Goal: Task Accomplishment & Management: Complete application form

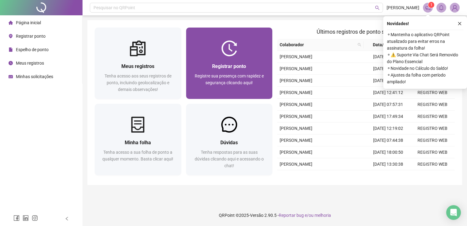
click at [239, 61] on div "Registrar ponto Registre sua presença com rapidez e segurança clicando aqui!" at bounding box center [229, 77] width 87 height 42
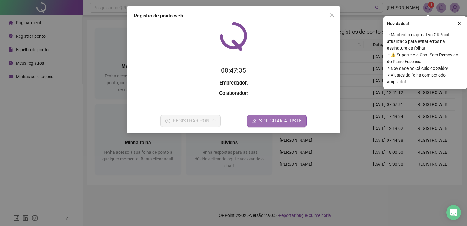
click at [279, 122] on span "SOLICITAR AJUSTE" at bounding box center [280, 120] width 42 height 7
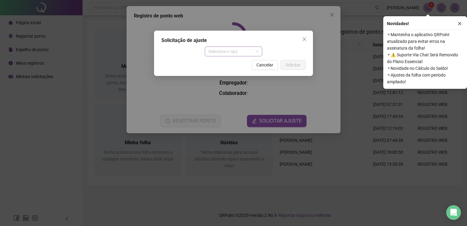
click at [225, 51] on span "Selecione o tipo" at bounding box center [233, 51] width 50 height 9
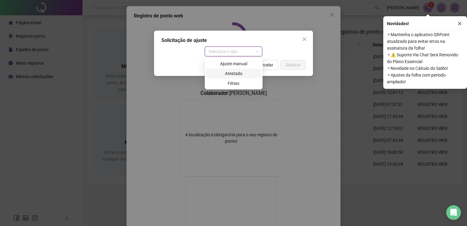
click at [230, 73] on div "Atestado" at bounding box center [234, 73] width 48 height 7
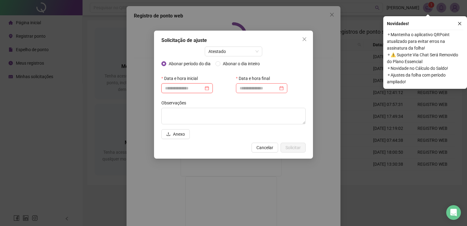
click at [181, 89] on input at bounding box center [184, 88] width 39 height 7
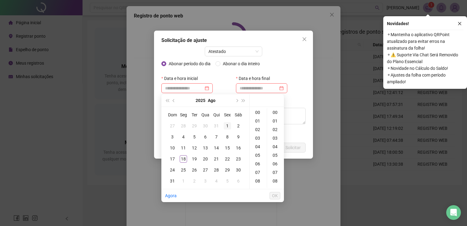
click at [228, 127] on div "1" at bounding box center [227, 125] width 7 height 7
click at [257, 180] on div "08" at bounding box center [258, 180] width 15 height 9
click at [275, 142] on div "25" at bounding box center [275, 142] width 15 height 9
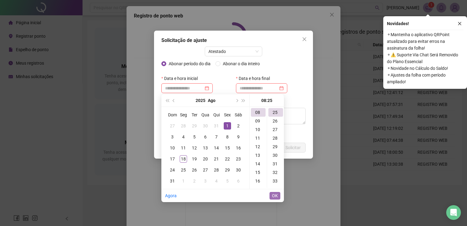
type input "**********"
click at [275, 197] on span "OK" at bounding box center [275, 195] width 6 height 7
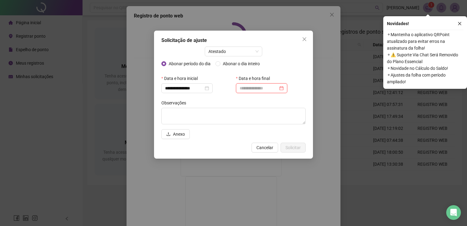
click at [270, 86] on input at bounding box center [259, 88] width 39 height 7
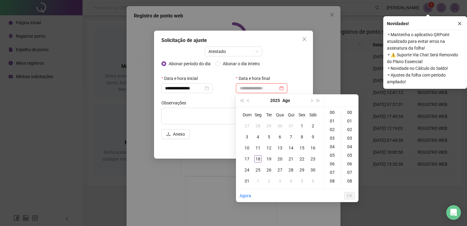
click at [284, 87] on div at bounding box center [262, 88] width 44 height 7
click at [303, 125] on div "1" at bounding box center [301, 125] width 7 height 7
click at [333, 157] on div "09" at bounding box center [333, 158] width 15 height 9
type input "**********"
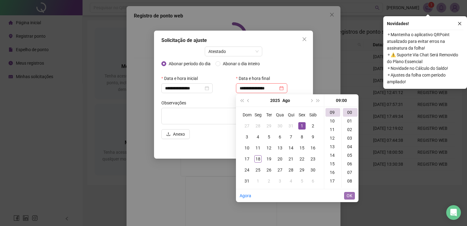
click at [349, 196] on span "OK" at bounding box center [350, 195] width 6 height 7
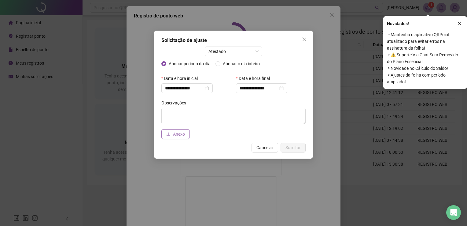
click at [183, 133] on span "Anexo" at bounding box center [179, 134] width 12 height 7
click at [296, 147] on span "Solicitar" at bounding box center [292, 147] width 15 height 7
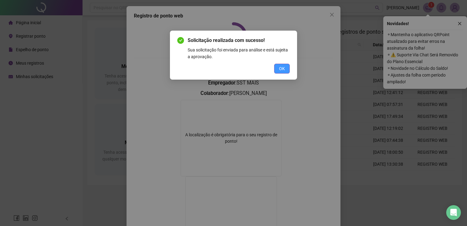
click at [280, 70] on span "OK" at bounding box center [282, 68] width 6 height 7
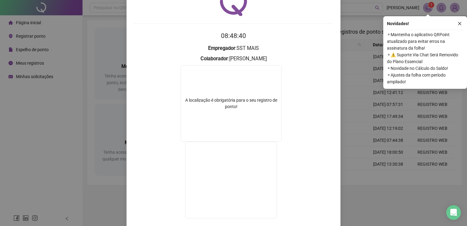
scroll to position [68, 0]
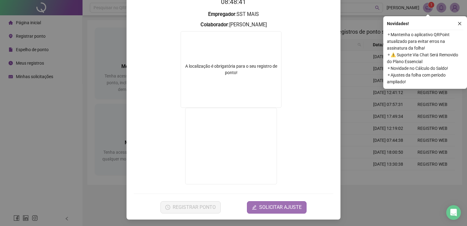
click at [268, 208] on span "SOLICITAR AJUSTE" at bounding box center [280, 206] width 42 height 7
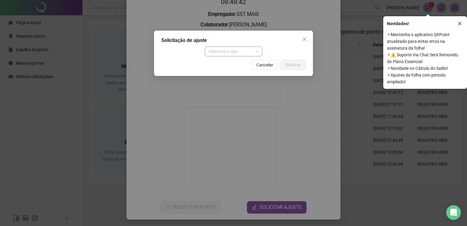
click at [258, 52] on span "Selecione o tipo" at bounding box center [233, 51] width 50 height 9
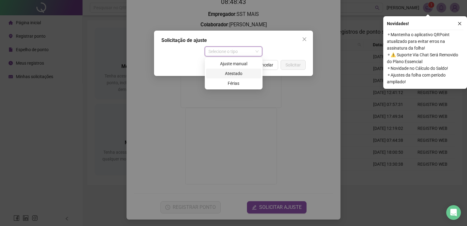
click at [239, 72] on div "Atestado" at bounding box center [234, 73] width 48 height 7
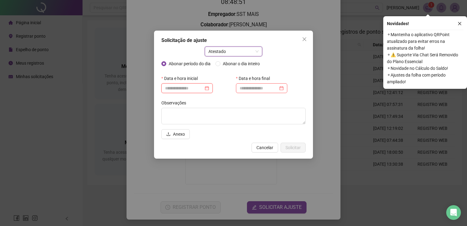
click at [204, 89] on input at bounding box center [184, 88] width 39 height 7
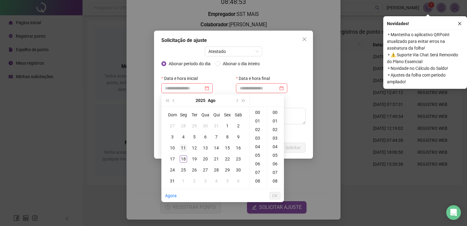
click at [184, 149] on div "11" at bounding box center [183, 147] width 7 height 7
click at [257, 171] on div "14" at bounding box center [258, 171] width 15 height 9
click at [274, 162] on div "45" at bounding box center [275, 161] width 15 height 9
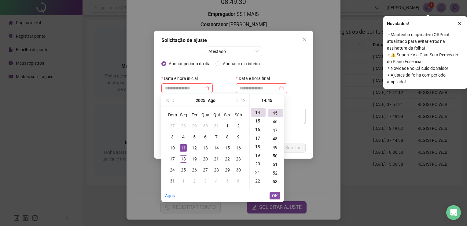
scroll to position [385, 0]
click at [181, 147] on div "11" at bounding box center [183, 147] width 7 height 7
click at [183, 148] on div "11" at bounding box center [183, 147] width 7 height 7
type input "**********"
click at [276, 195] on span "OK" at bounding box center [275, 195] width 6 height 7
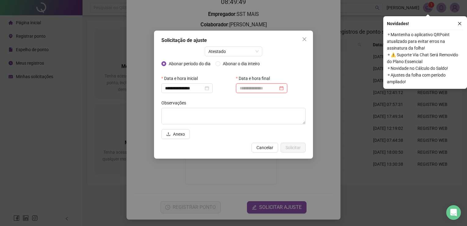
click at [253, 86] on input at bounding box center [259, 88] width 39 height 7
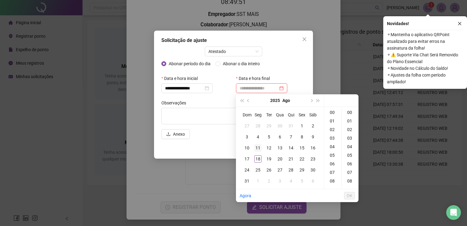
click at [259, 150] on div "11" at bounding box center [257, 147] width 7 height 7
click at [333, 158] on div "16" at bounding box center [333, 157] width 15 height 9
click at [349, 142] on div "50" at bounding box center [350, 142] width 15 height 9
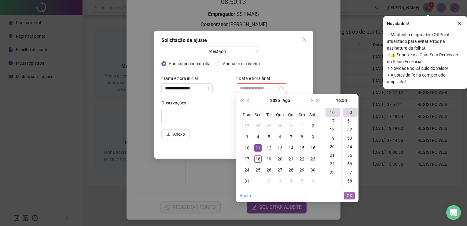
type input "**********"
click at [351, 194] on span "OK" at bounding box center [350, 195] width 6 height 7
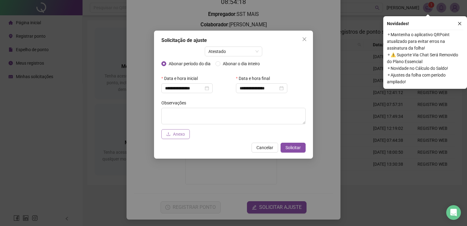
click at [178, 134] on span "Anexo" at bounding box center [179, 134] width 12 height 7
click at [183, 138] on button "Anexo" at bounding box center [175, 134] width 28 height 10
click at [175, 134] on span "Anexo" at bounding box center [179, 134] width 12 height 7
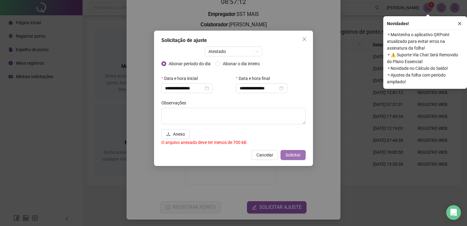
click at [291, 155] on span "Solicitar" at bounding box center [292, 154] width 15 height 7
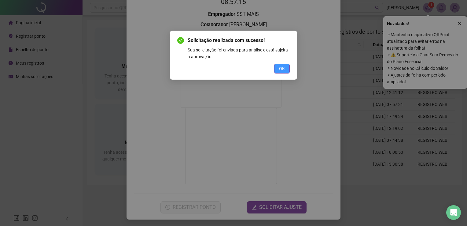
click at [279, 68] on span "OK" at bounding box center [282, 68] width 6 height 7
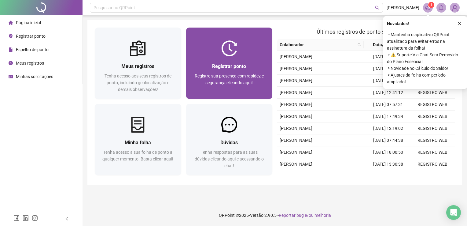
click at [226, 62] on div "Registrar ponto" at bounding box center [229, 66] width 72 height 8
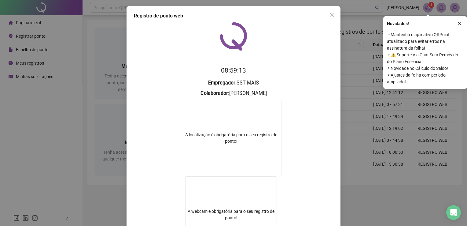
click at [273, 120] on div "A localização é obrigatória para o seu registro de ponto!" at bounding box center [231, 138] width 101 height 76
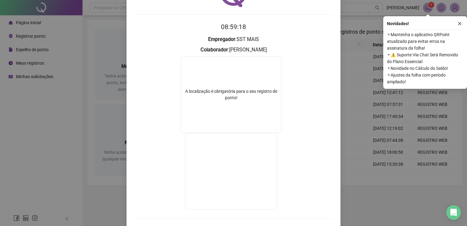
scroll to position [68, 0]
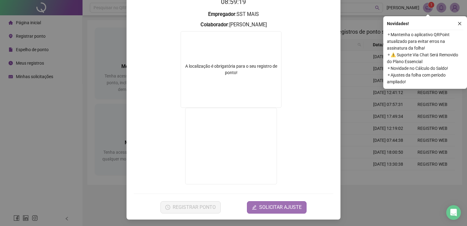
click at [271, 205] on span "SOLICITAR AJUSTE" at bounding box center [280, 206] width 42 height 7
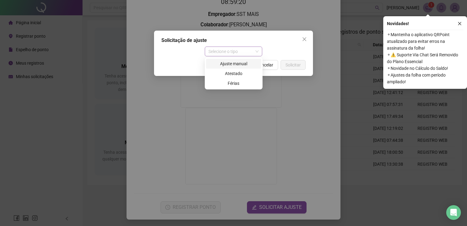
click at [234, 52] on span "Selecione o tipo" at bounding box center [233, 51] width 50 height 9
click at [225, 74] on div "Atestado" at bounding box center [234, 73] width 48 height 7
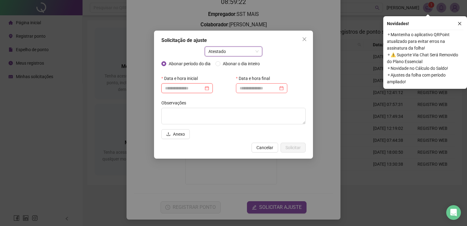
click at [177, 88] on input at bounding box center [184, 88] width 39 height 7
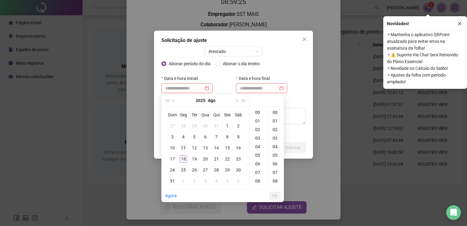
click at [182, 147] on div "11" at bounding box center [183, 147] width 7 height 7
click at [259, 141] on div "14" at bounding box center [258, 140] width 15 height 9
click at [274, 132] on div "45" at bounding box center [275, 130] width 15 height 9
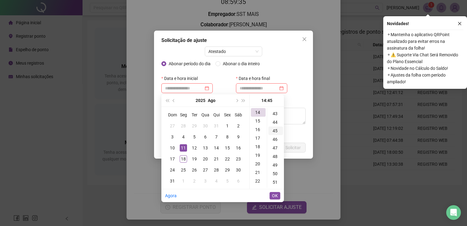
scroll to position [385, 0]
type input "**********"
click at [275, 195] on span "OK" at bounding box center [275, 195] width 6 height 7
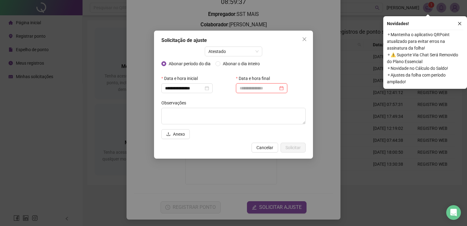
click at [259, 90] on input at bounding box center [259, 88] width 39 height 7
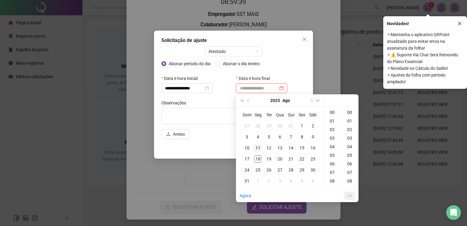
click at [259, 147] on div "11" at bounding box center [257, 147] width 7 height 7
click at [332, 127] on div "16" at bounding box center [333, 127] width 15 height 9
click at [348, 144] on div "50" at bounding box center [350, 142] width 15 height 9
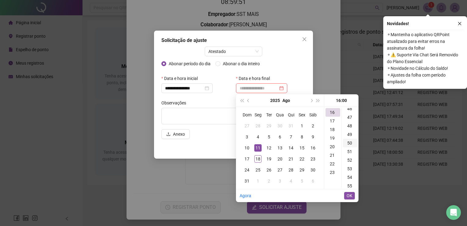
scroll to position [428, 0]
type input "**********"
click at [349, 195] on span "OK" at bounding box center [350, 195] width 6 height 7
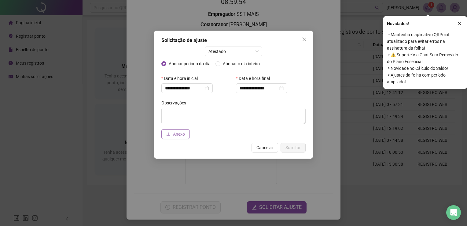
click at [175, 133] on span "Anexo" at bounding box center [179, 134] width 12 height 7
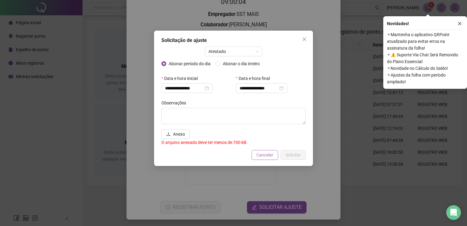
click at [262, 154] on span "Cancelar" at bounding box center [264, 154] width 17 height 7
